Goal: Information Seeking & Learning: Learn about a topic

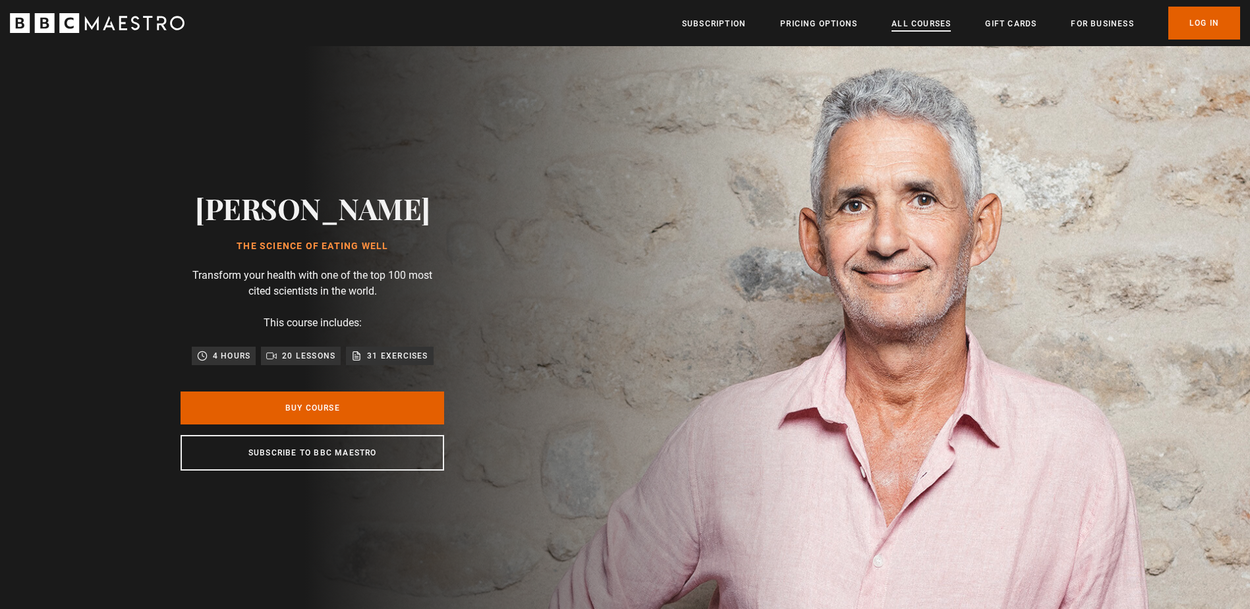
click at [914, 25] on link "All Courses" at bounding box center [921, 23] width 59 height 13
